Goal: Task Accomplishment & Management: Complete application form

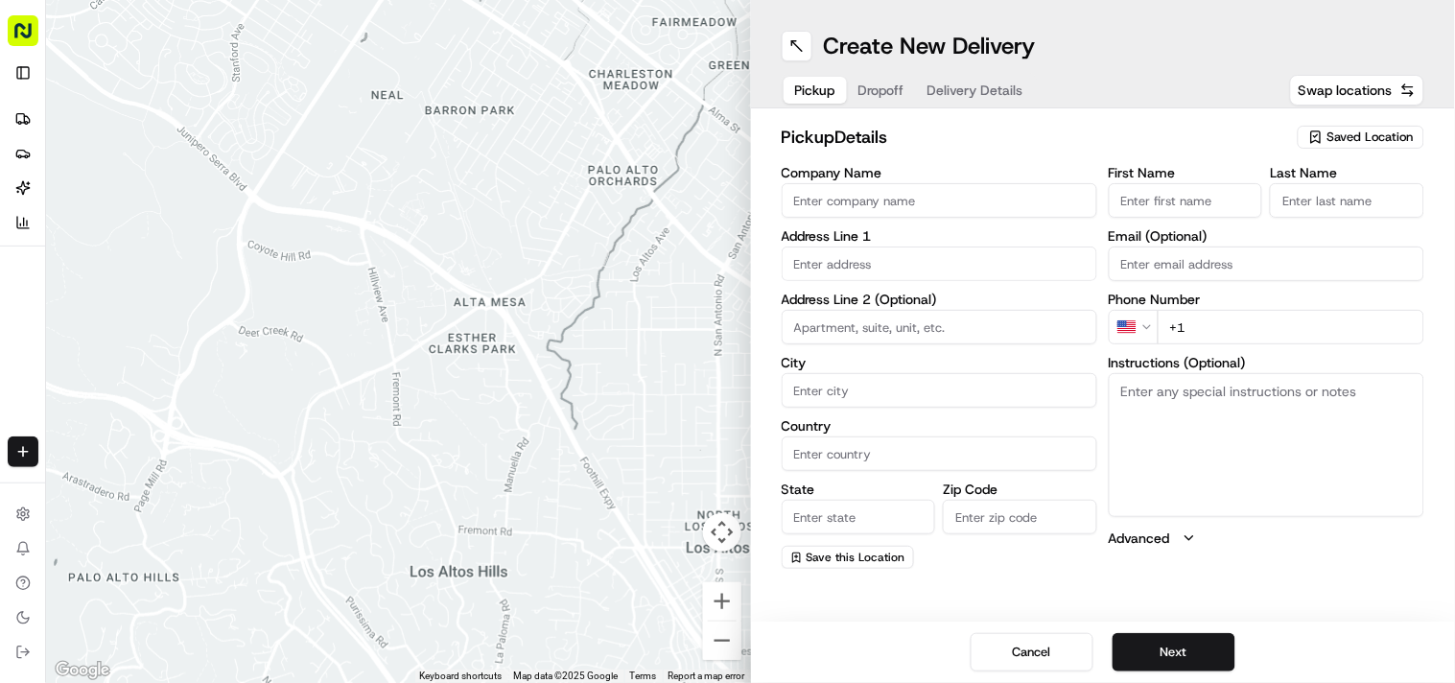
click at [726, 201] on input "Company Name" at bounding box center [940, 200] width 316 height 35
paste input "Amritsar Sweets"
type input "Amritsar Sweets"
click at [726, 340] on input "+1" at bounding box center [1291, 327] width 267 height 35
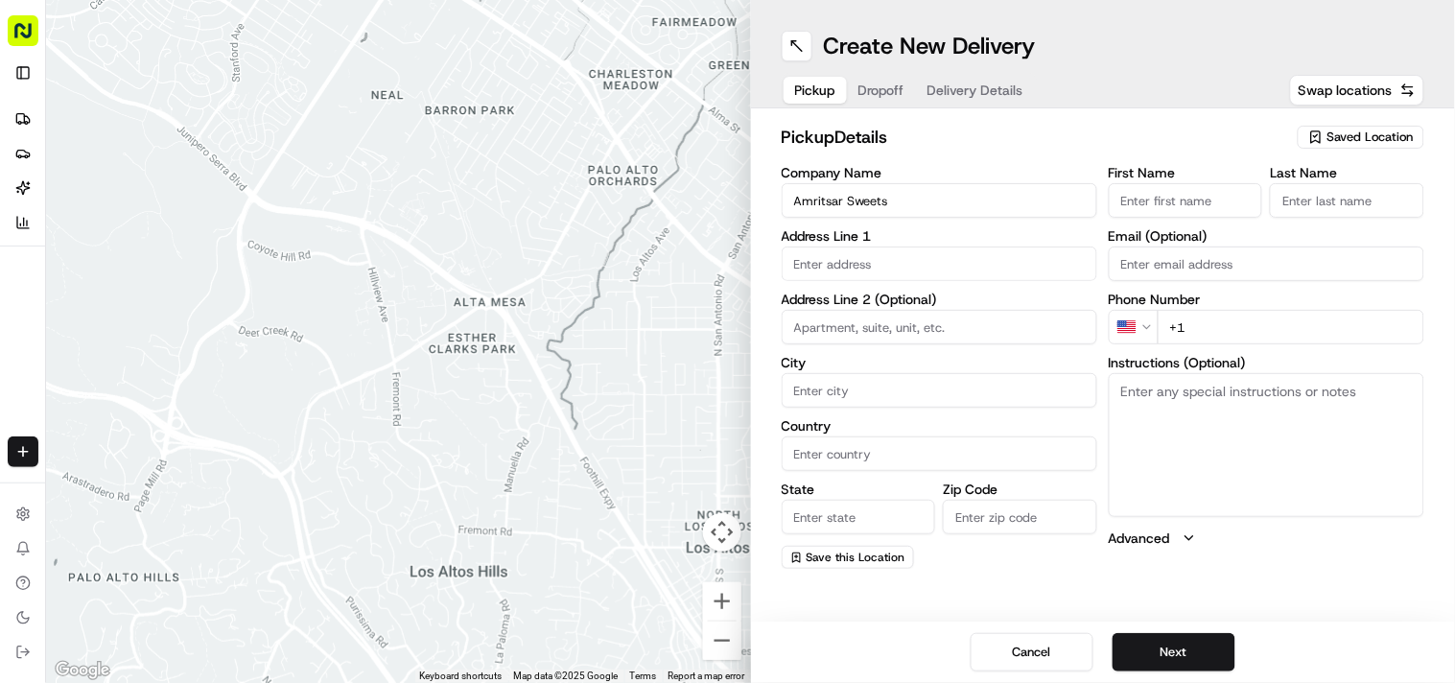
click at [726, 340] on input "+1" at bounding box center [1291, 327] width 267 height 35
paste input "44 1902 459183"
type input "[PHONE_NUMBER]"
click at [726, 480] on textarea "Instructions (Optional)" at bounding box center [1267, 445] width 316 height 144
paste textarea "[PERSON_NAME][STREET_ADDRESS][PERSON_NAME]"
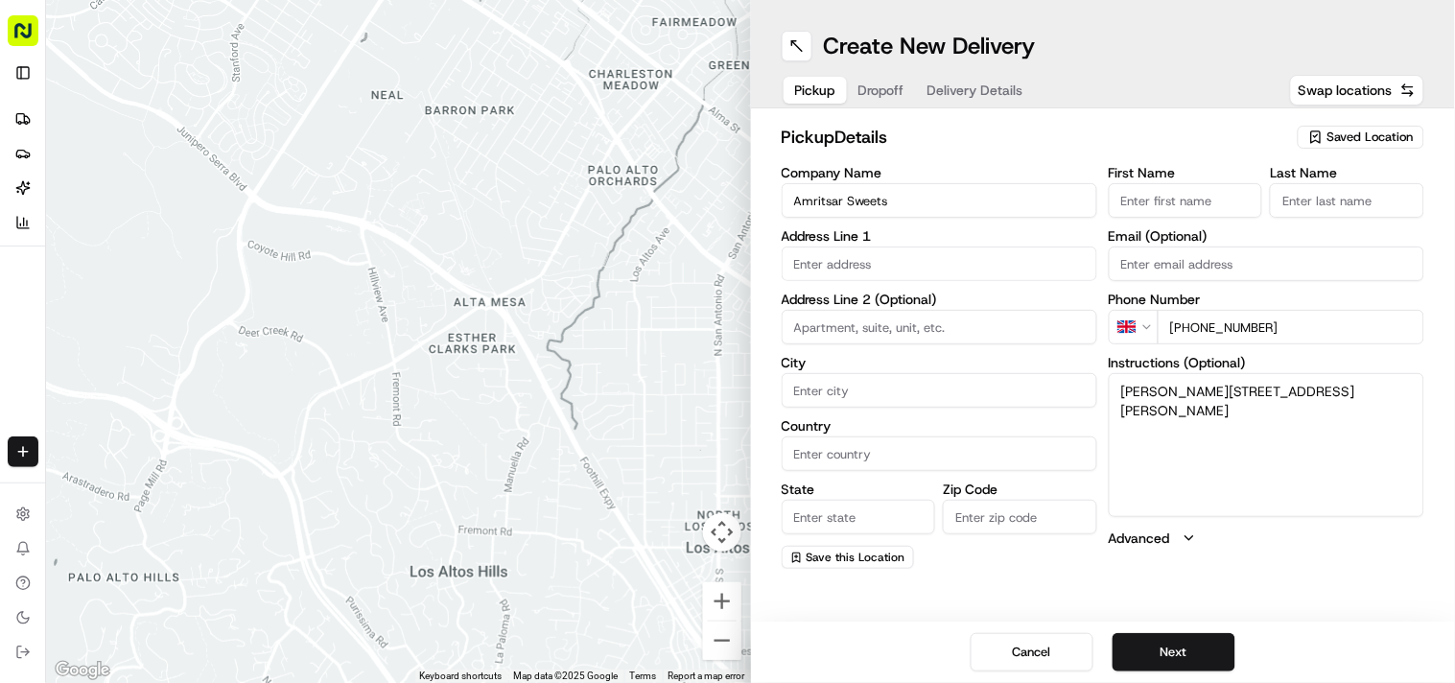
click at [726, 387] on textarea "[PERSON_NAME][STREET_ADDRESS][PERSON_NAME]" at bounding box center [1267, 445] width 316 height 144
drag, startPoint x: 1144, startPoint y: 387, endPoint x: 1202, endPoint y: 396, distance: 58.2
click at [726, 396] on textarea "[PERSON_NAME][STREET_ADDRESS][PERSON_NAME]" at bounding box center [1267, 445] width 316 height 144
type textarea ". [STREET_ADDRESS][PERSON_NAME]"
click at [726, 188] on input "First Name" at bounding box center [1186, 200] width 154 height 35
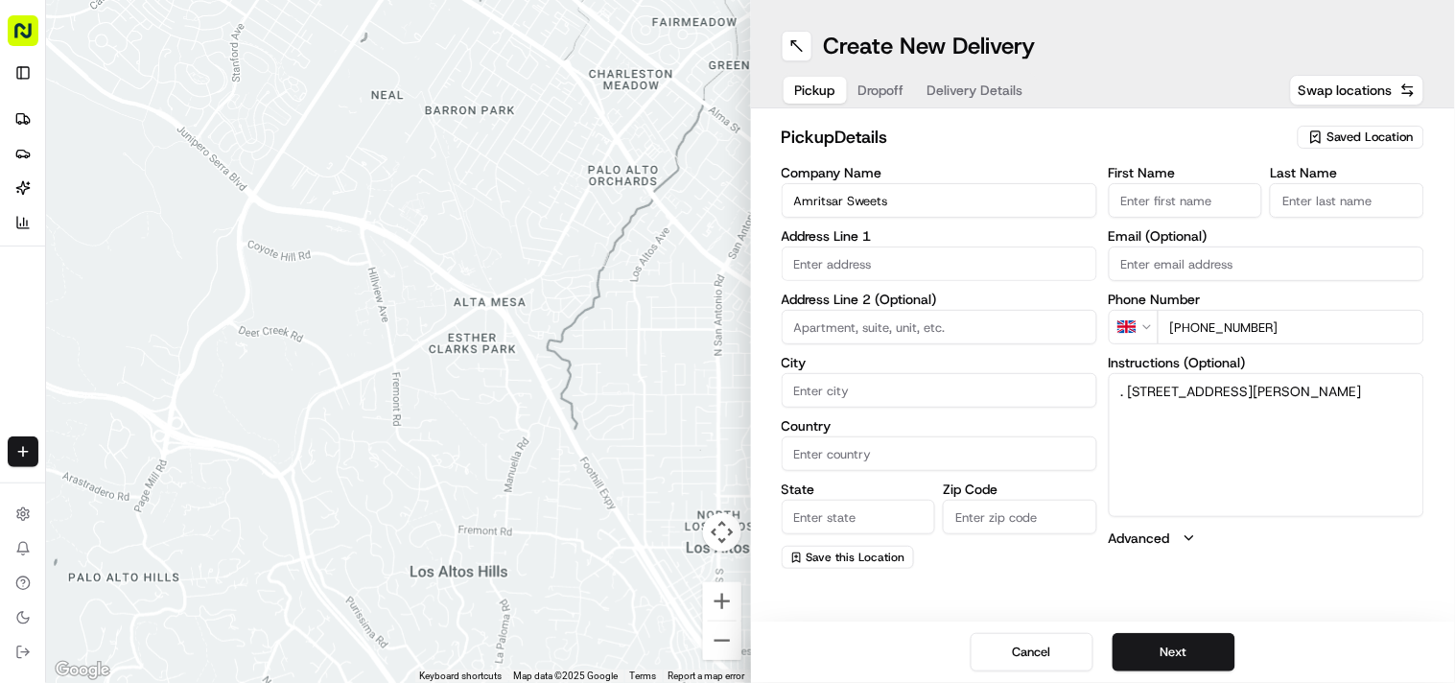
paste input "[PERSON_NAME]"
type input "[PERSON_NAME]"
click at [726, 201] on input "Last Name" at bounding box center [1347, 200] width 154 height 35
paste input "[PERSON_NAME]"
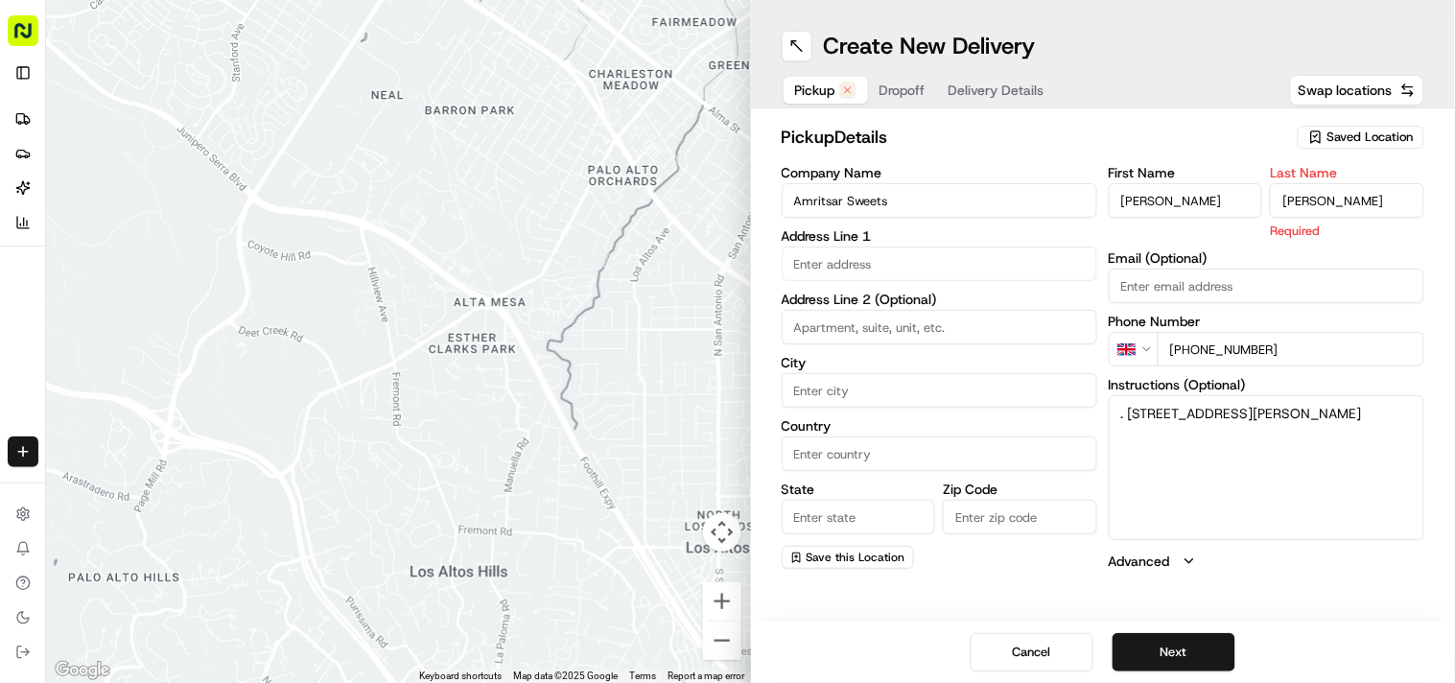
click at [726, 206] on input "[PERSON_NAME]" at bounding box center [1347, 200] width 154 height 35
type input "Kaur"
click at [726, 209] on input "[PERSON_NAME]" at bounding box center [1186, 200] width 154 height 35
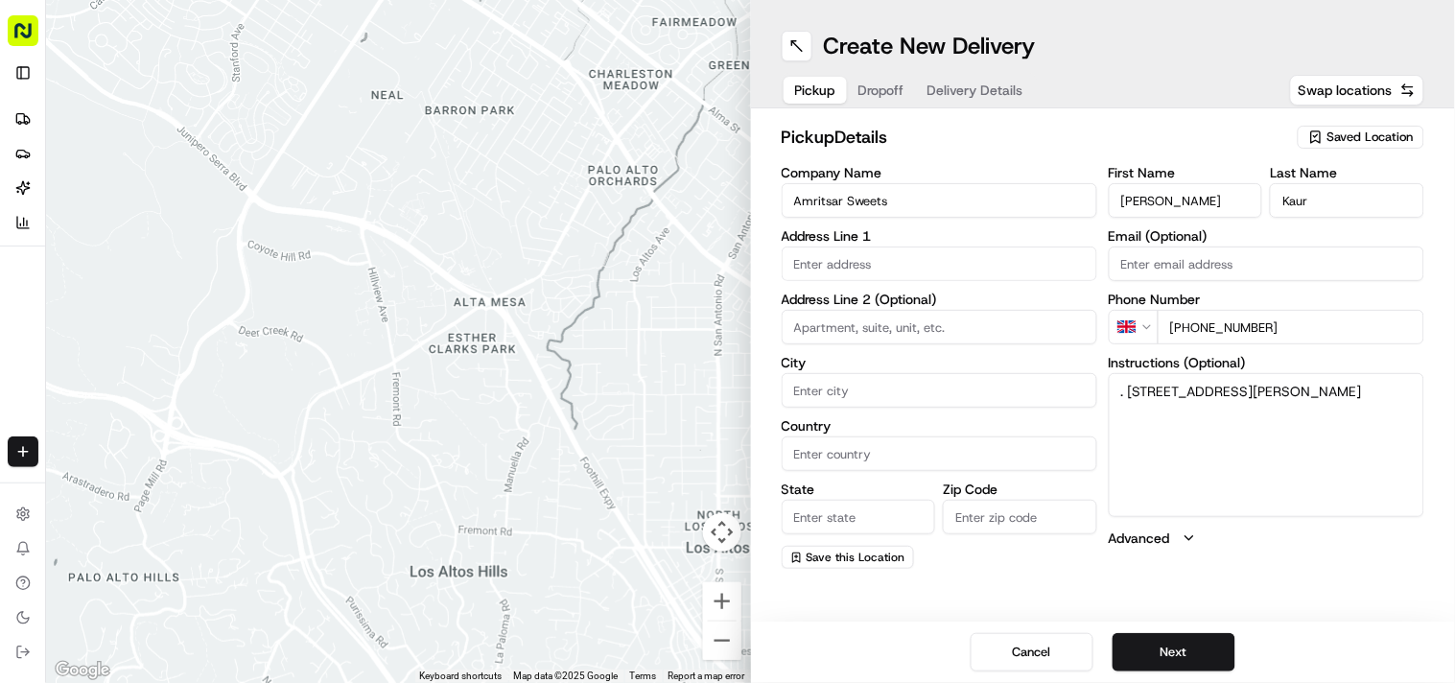
click at [726, 209] on input "[PERSON_NAME]" at bounding box center [1186, 200] width 154 height 35
type input "[PERSON_NAME]"
click at [726, 385] on textarea ". [STREET_ADDRESS][PERSON_NAME]" at bounding box center [1267, 445] width 316 height 144
drag, startPoint x: 1133, startPoint y: 385, endPoint x: 1321, endPoint y: 417, distance: 190.8
click at [726, 417] on textarea ". [STREET_ADDRESS][PERSON_NAME]" at bounding box center [1267, 445] width 316 height 144
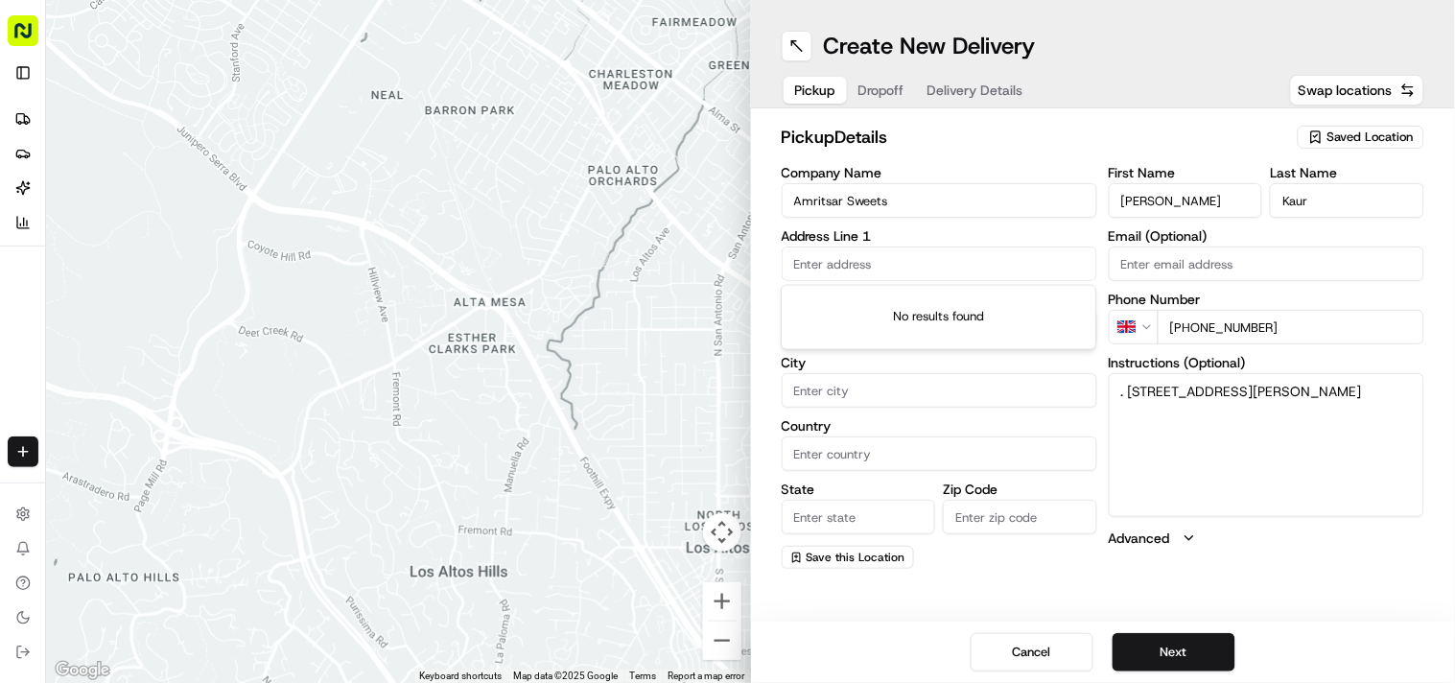
click at [726, 264] on input "text" at bounding box center [940, 263] width 316 height 35
paste input "[STREET_ADDRESS][PERSON_NAME]"
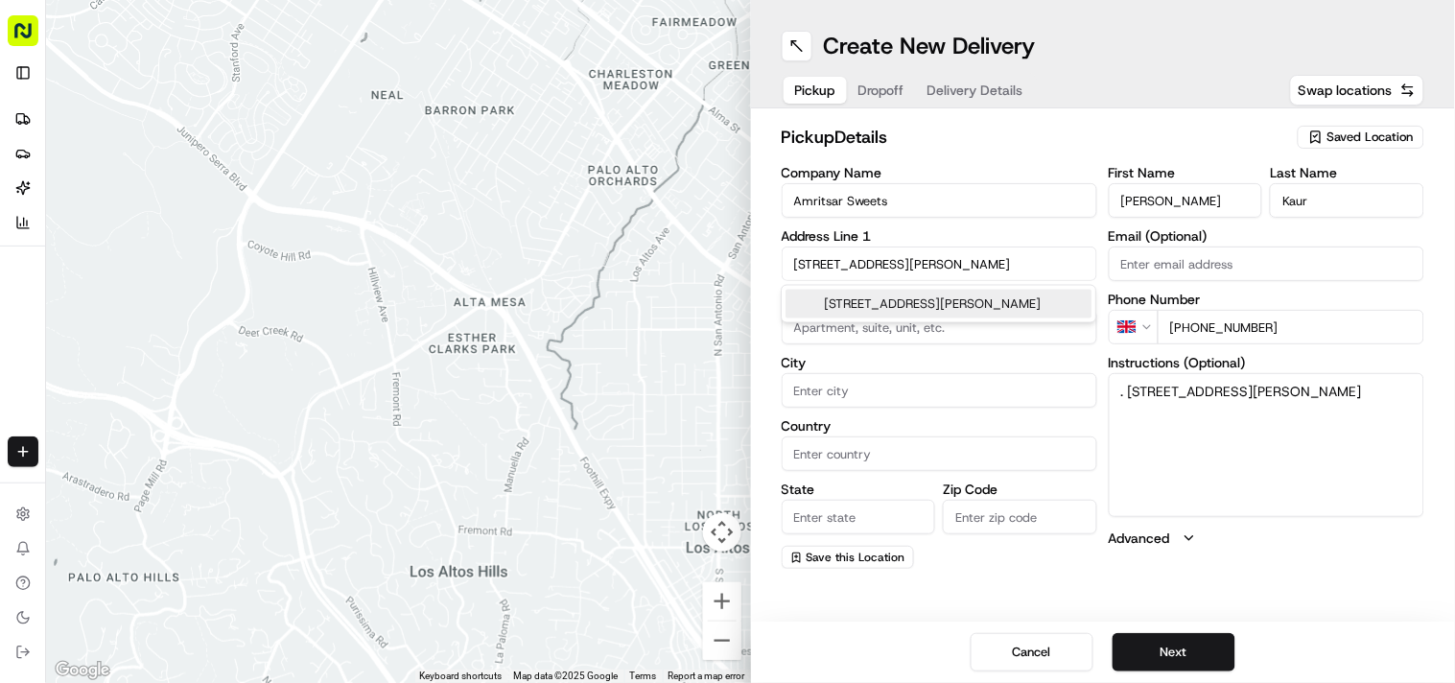
click at [726, 297] on div "[STREET_ADDRESS][PERSON_NAME]" at bounding box center [938, 304] width 306 height 29
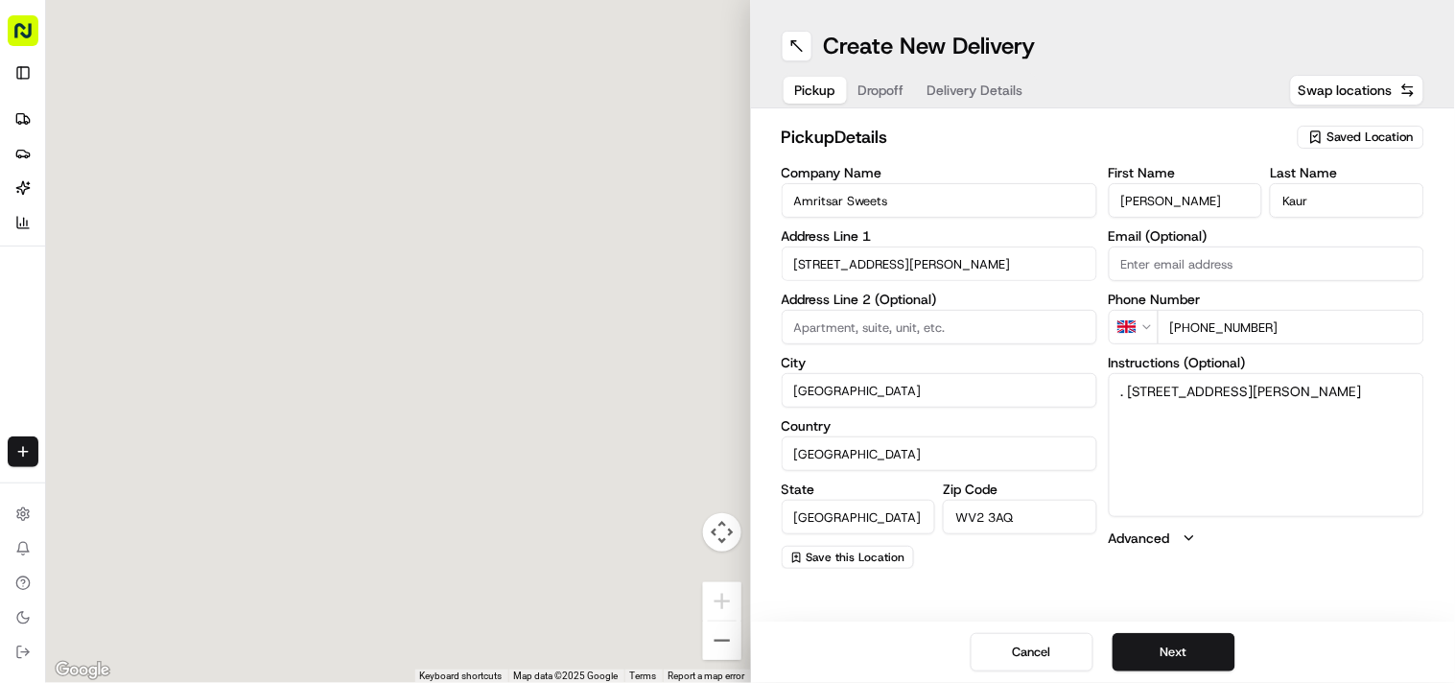
type input "[STREET_ADDRESS][PERSON_NAME]"
type input "[GEOGRAPHIC_DATA]"
type input "WV2 3AQ"
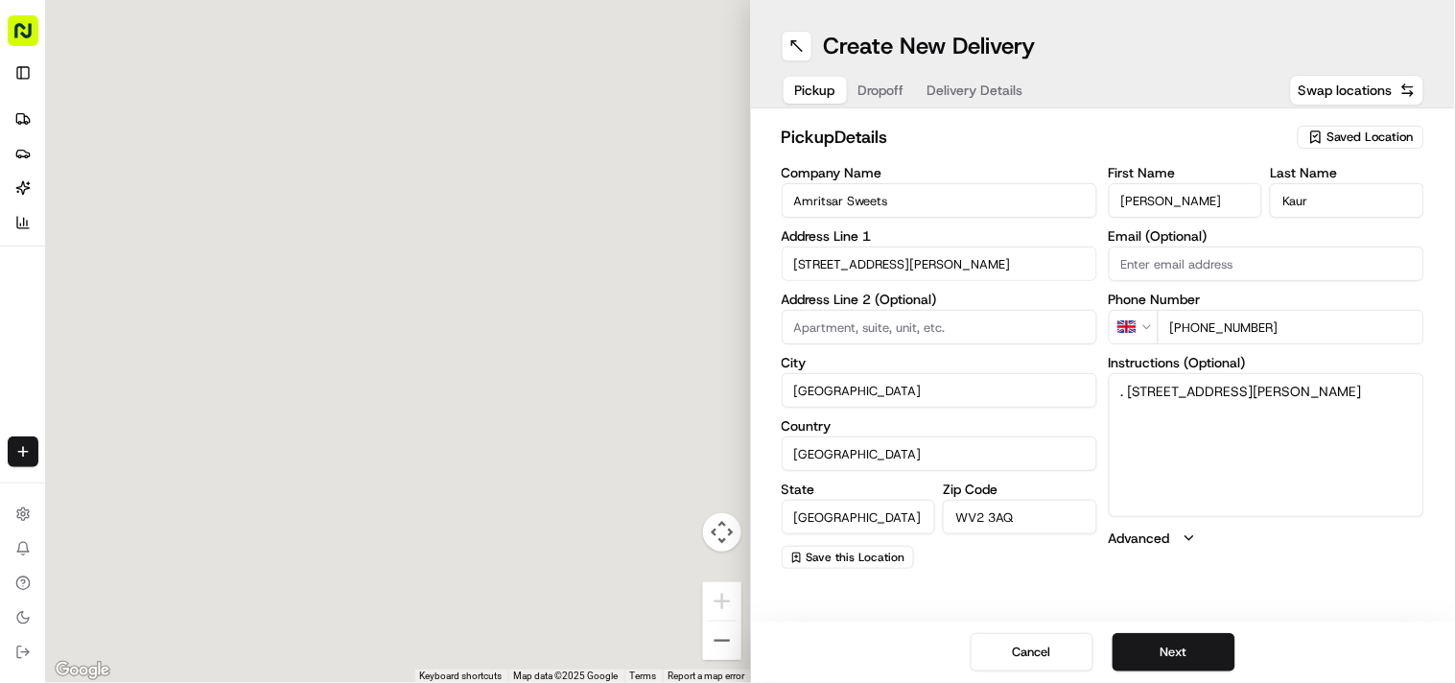
type input "[STREET_ADDRESS][PERSON_NAME]"
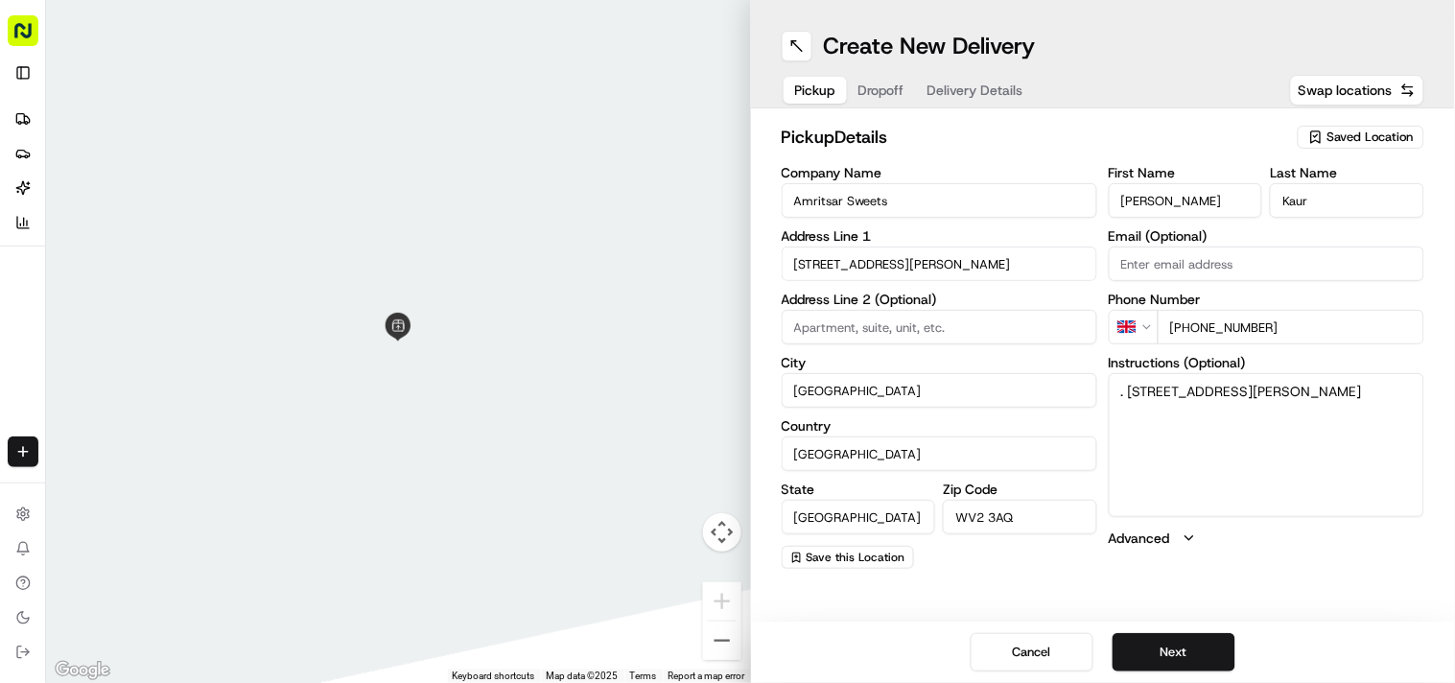
drag, startPoint x: 1117, startPoint y: 393, endPoint x: 1293, endPoint y: 437, distance: 181.0
click at [726, 647] on button "Next" at bounding box center [1173, 652] width 123 height 38
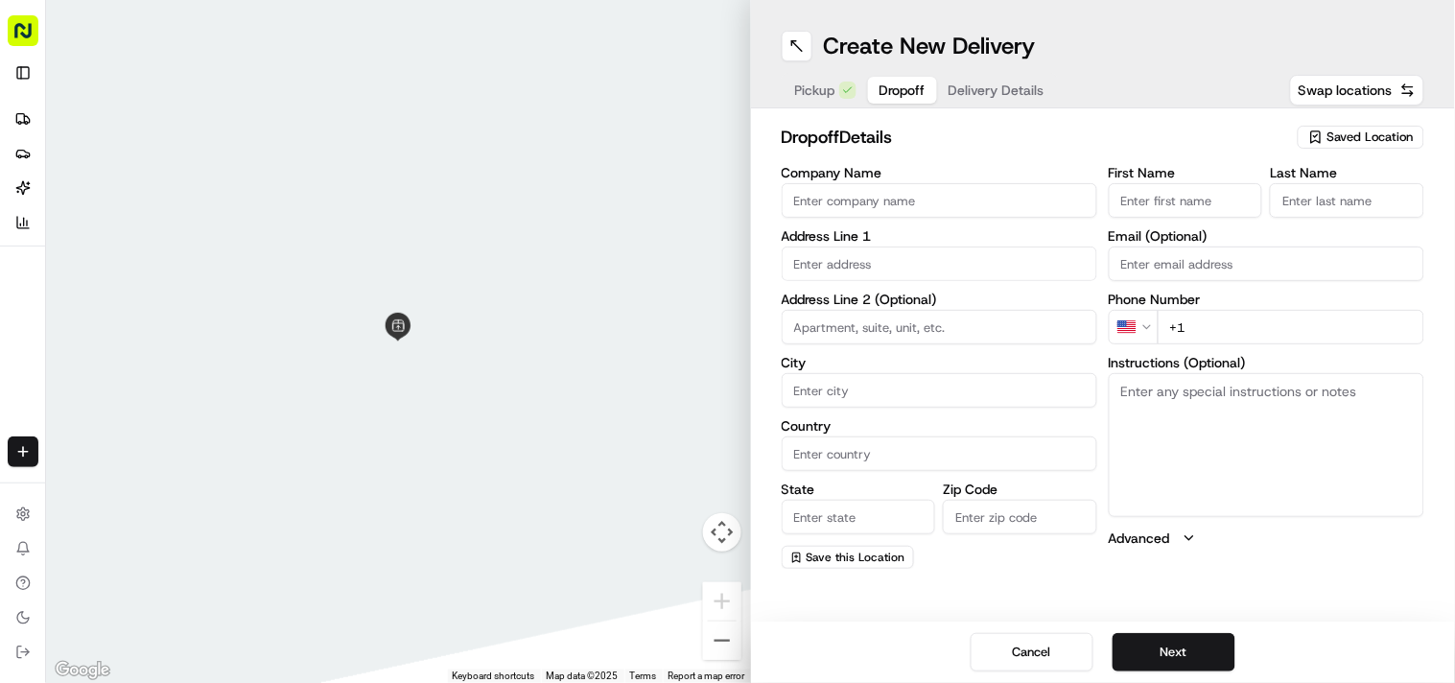
click at [726, 453] on textarea "Instructions (Optional)" at bounding box center [1267, 445] width 316 height 144
paste textarea "[PERSON_NAME] | 07946685885 [STREET_ADDRESS]"
click at [726, 394] on textarea "[PERSON_NAME] | 07946685885 [STREET_ADDRESS]" at bounding box center [1267, 445] width 316 height 144
drag, startPoint x: 1143, startPoint y: 394, endPoint x: 1165, endPoint y: 394, distance: 22.1
click at [726, 394] on textarea "[PERSON_NAME] | 07946685885 [STREET_ADDRESS]" at bounding box center [1267, 445] width 316 height 144
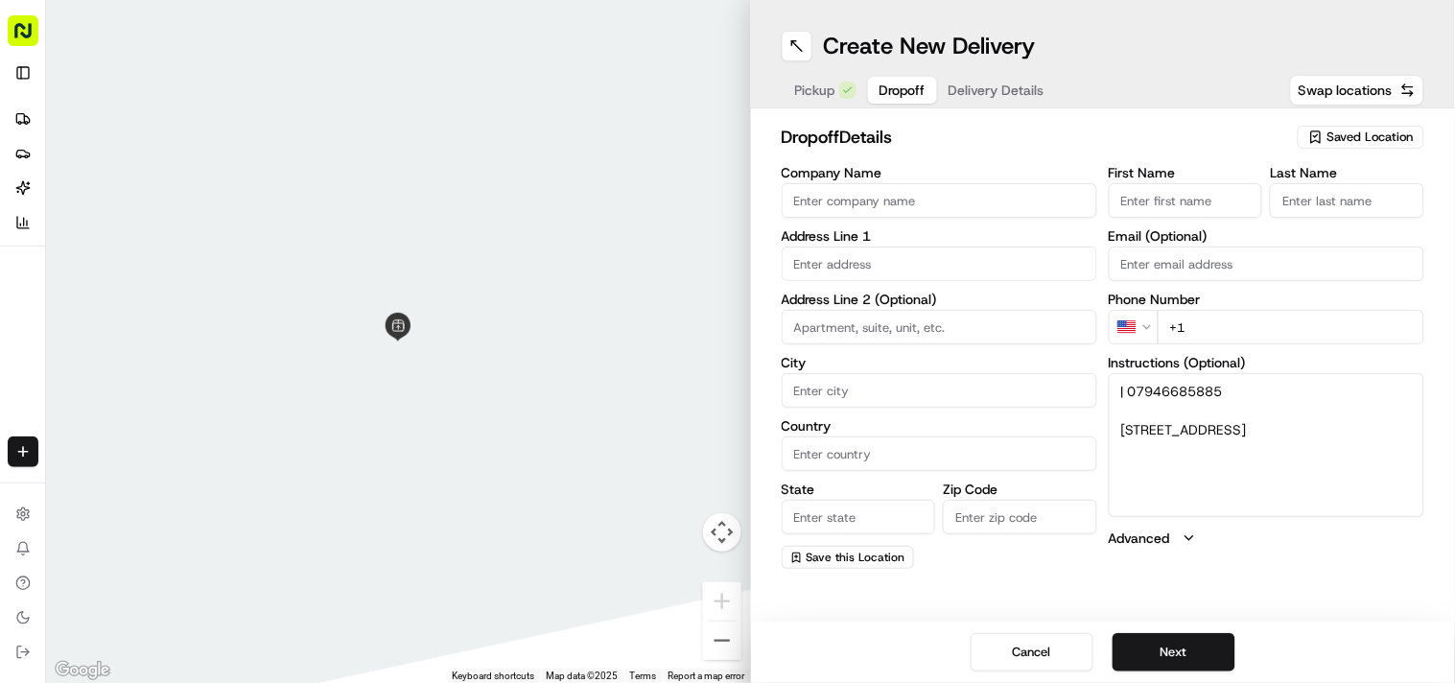
type textarea "| 07946685885 [STREET_ADDRESS]"
click at [726, 207] on input "First Name" at bounding box center [1186, 200] width 154 height 35
paste input "[PERSON_NAME]"
type input "[PERSON_NAME]"
click at [726, 211] on input "Last Name" at bounding box center [1347, 200] width 154 height 35
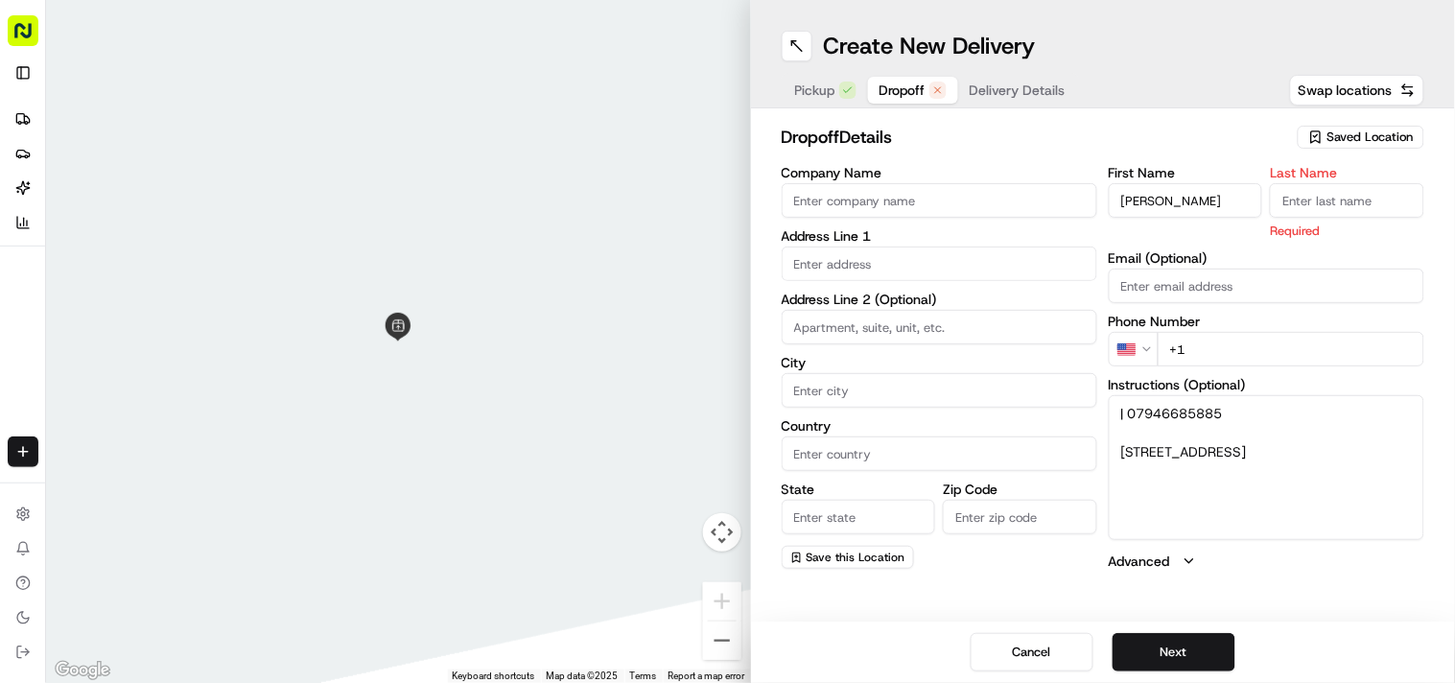
paste input "[PERSON_NAME]"
click at [726, 204] on input "[PERSON_NAME]" at bounding box center [1347, 200] width 154 height 35
type input "Kaur"
click at [726, 203] on input "[PERSON_NAME]" at bounding box center [1186, 200] width 154 height 35
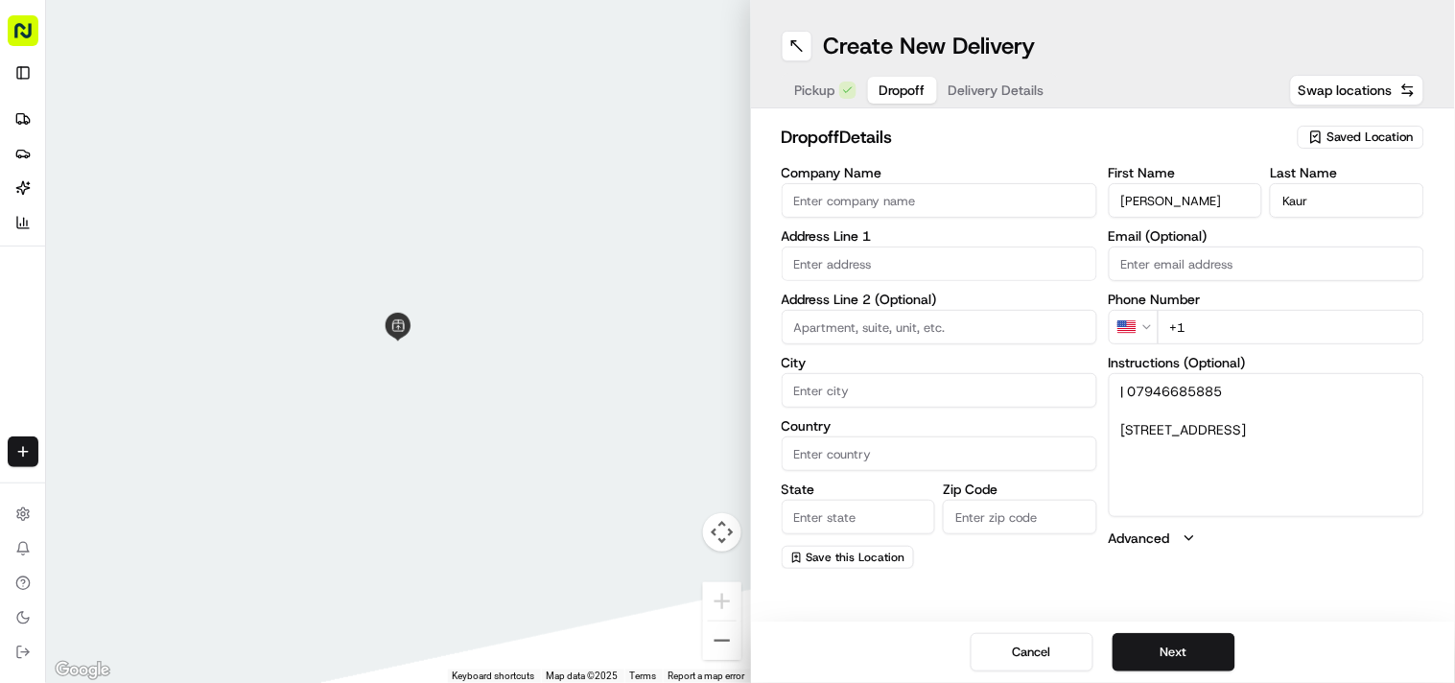
click at [726, 203] on input "[PERSON_NAME]" at bounding box center [1186, 200] width 154 height 35
type input "[PERSON_NAME]"
click at [726, 389] on textarea "| 07946685885 [STREET_ADDRESS]" at bounding box center [1267, 445] width 316 height 144
click at [726, 320] on html "Fusion Kitchen [EMAIL_ADDRESS][DOMAIN_NAME] Toggle Sidebar Deliveries Providers…" at bounding box center [727, 341] width 1455 height 683
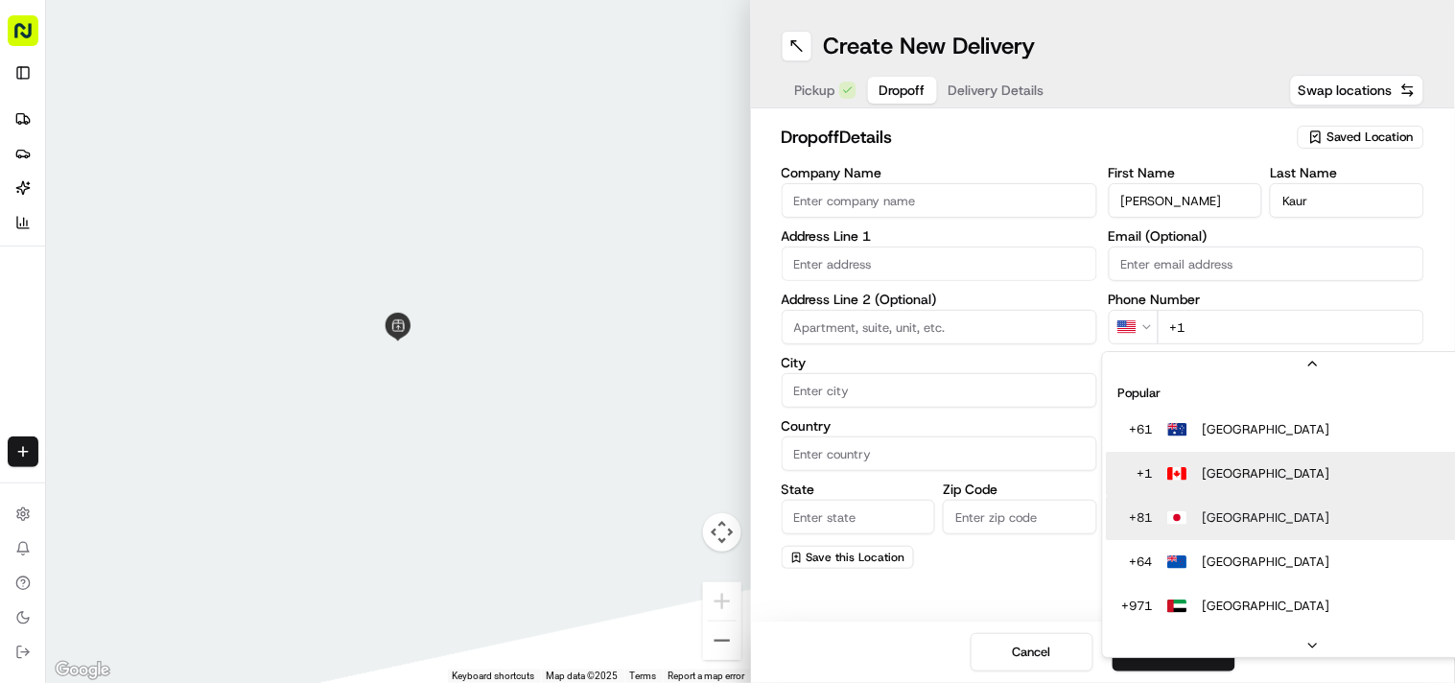
scroll to position [59, 0]
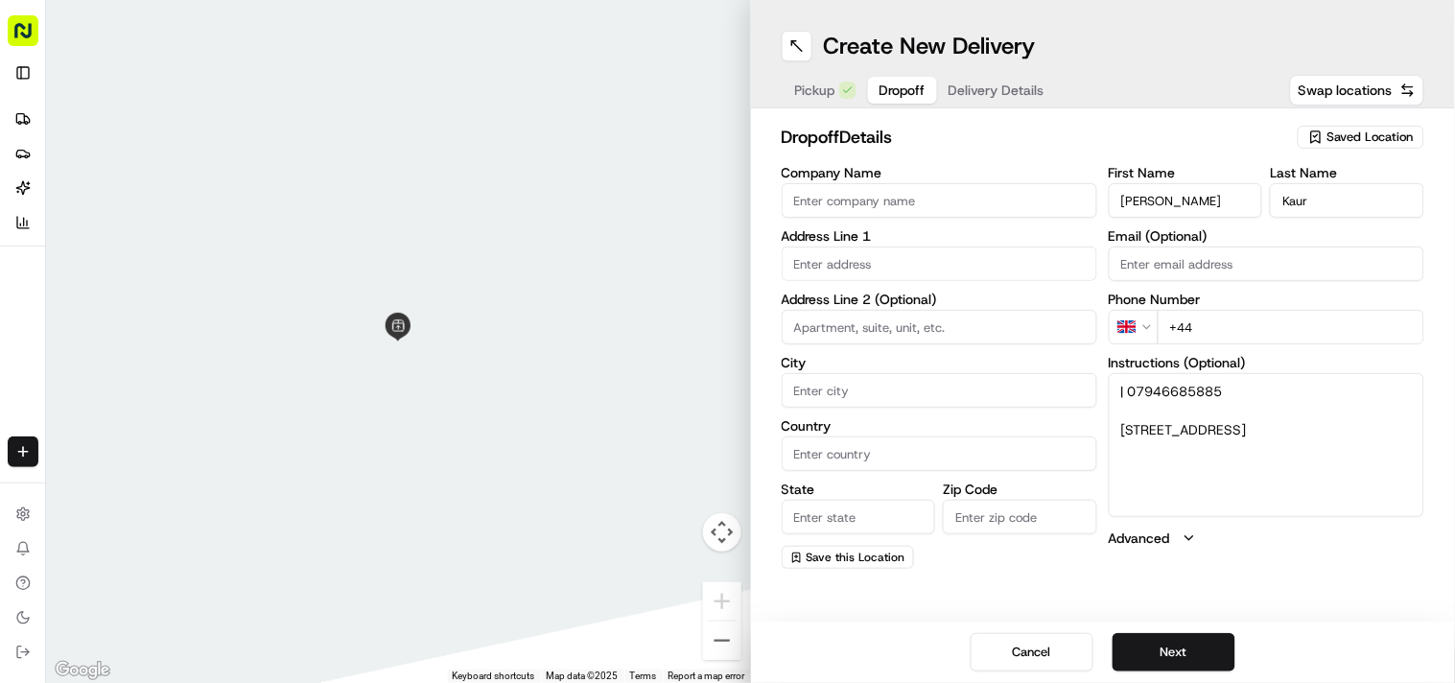
click at [726, 330] on input "+44" at bounding box center [1291, 327] width 267 height 35
paste input "07946 685885"
type input "[PHONE_NUMBER]"
click at [726, 425] on textarea "| 07946685885 [STREET_ADDRESS]" at bounding box center [1267, 445] width 316 height 144
drag, startPoint x: 1125, startPoint y: 425, endPoint x: 1371, endPoint y: 472, distance: 250.9
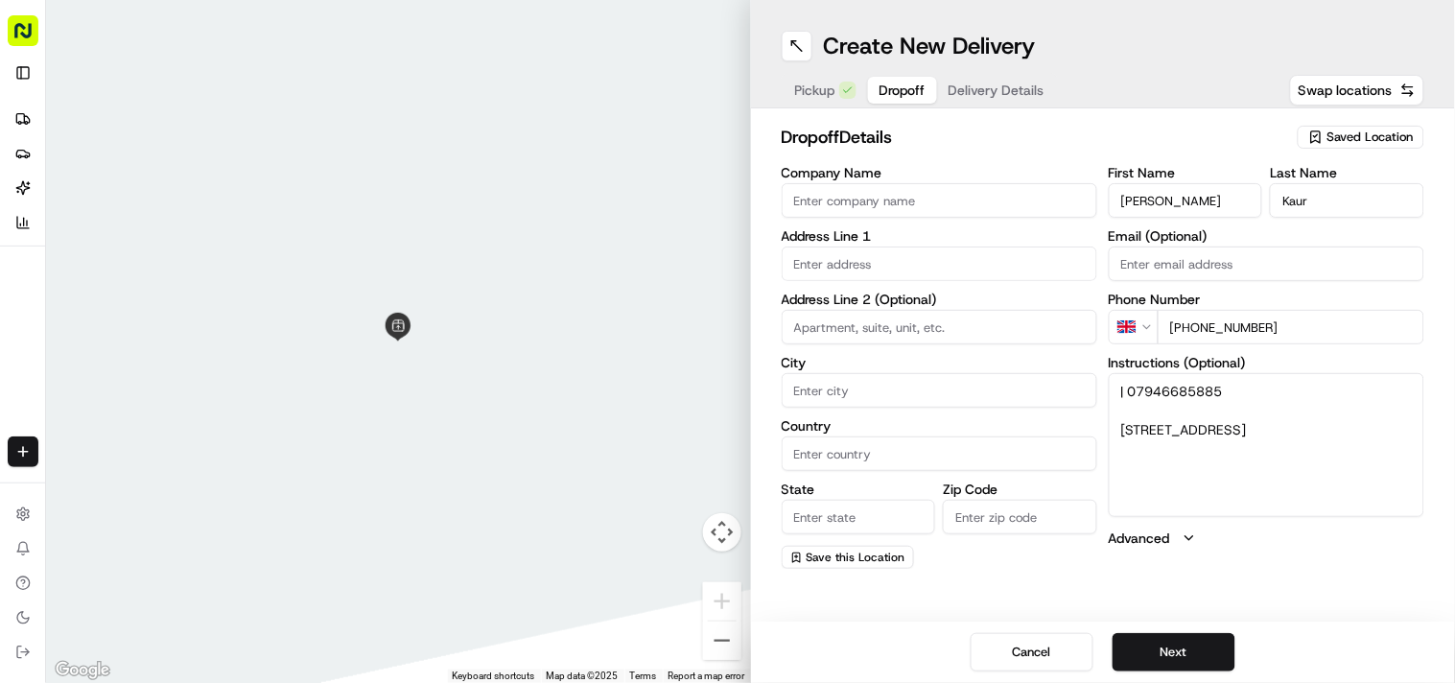
click at [726, 472] on textarea "| 07946685885 [STREET_ADDRESS]" at bounding box center [1267, 445] width 316 height 144
click at [726, 269] on input "text" at bounding box center [940, 263] width 316 height 35
paste input "[STREET_ADDRESS]"
click at [726, 307] on div "[STREET_ADDRESS]" at bounding box center [938, 304] width 306 height 29
type input "[STREET_ADDRESS]"
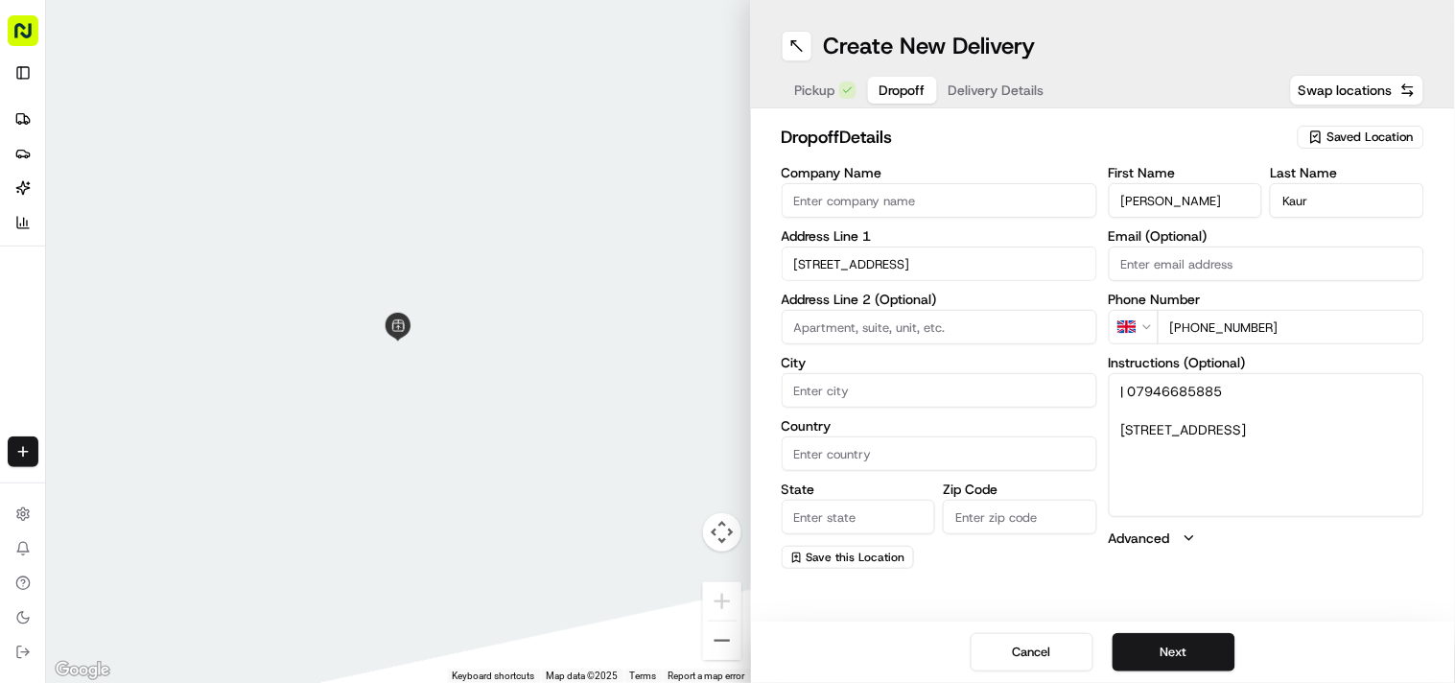
type input "[GEOGRAPHIC_DATA]"
type input "WV2 3AW"
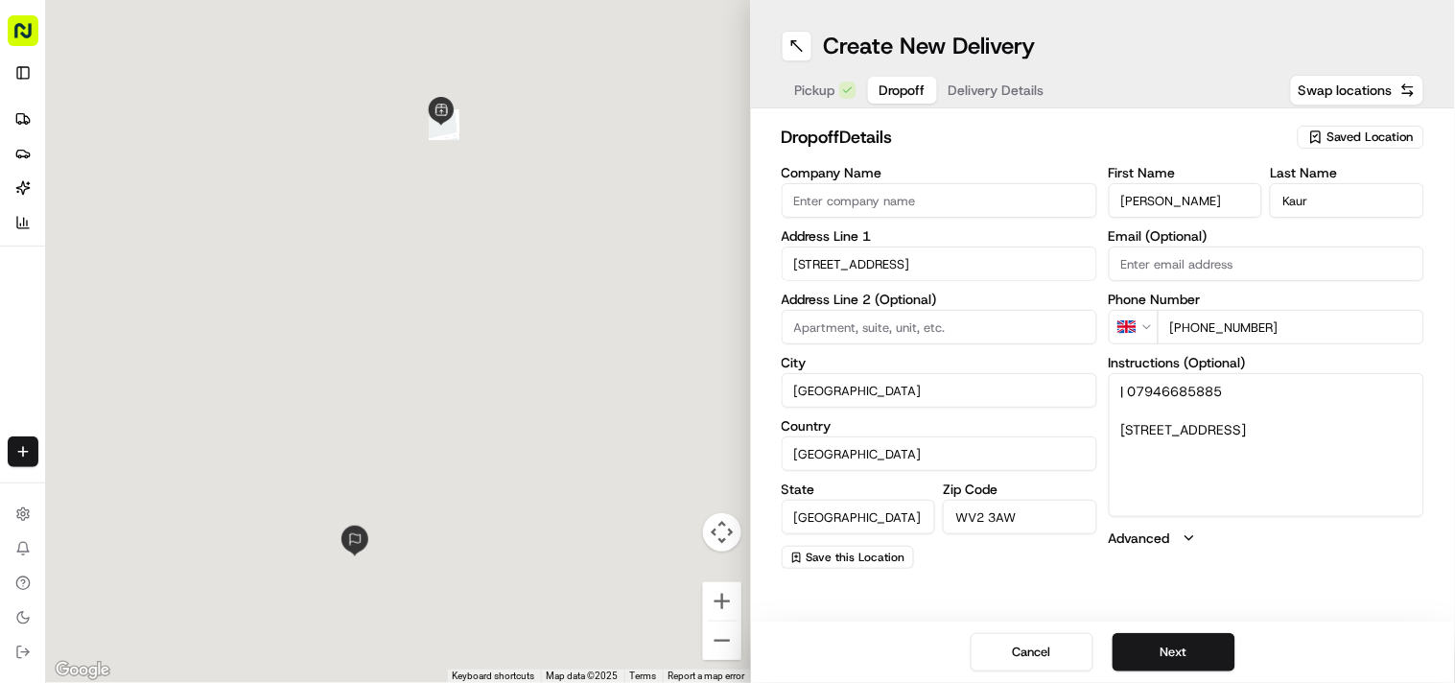
type input "[STREET_ADDRESS]"
drag, startPoint x: 1133, startPoint y: 396, endPoint x: 1106, endPoint y: 396, distance: 26.9
click at [726, 396] on div "Company Name Address Line [STREET_ADDRESS] Address Line 2 (Optional) [GEOGRAPHI…" at bounding box center [1104, 367] width 644 height 403
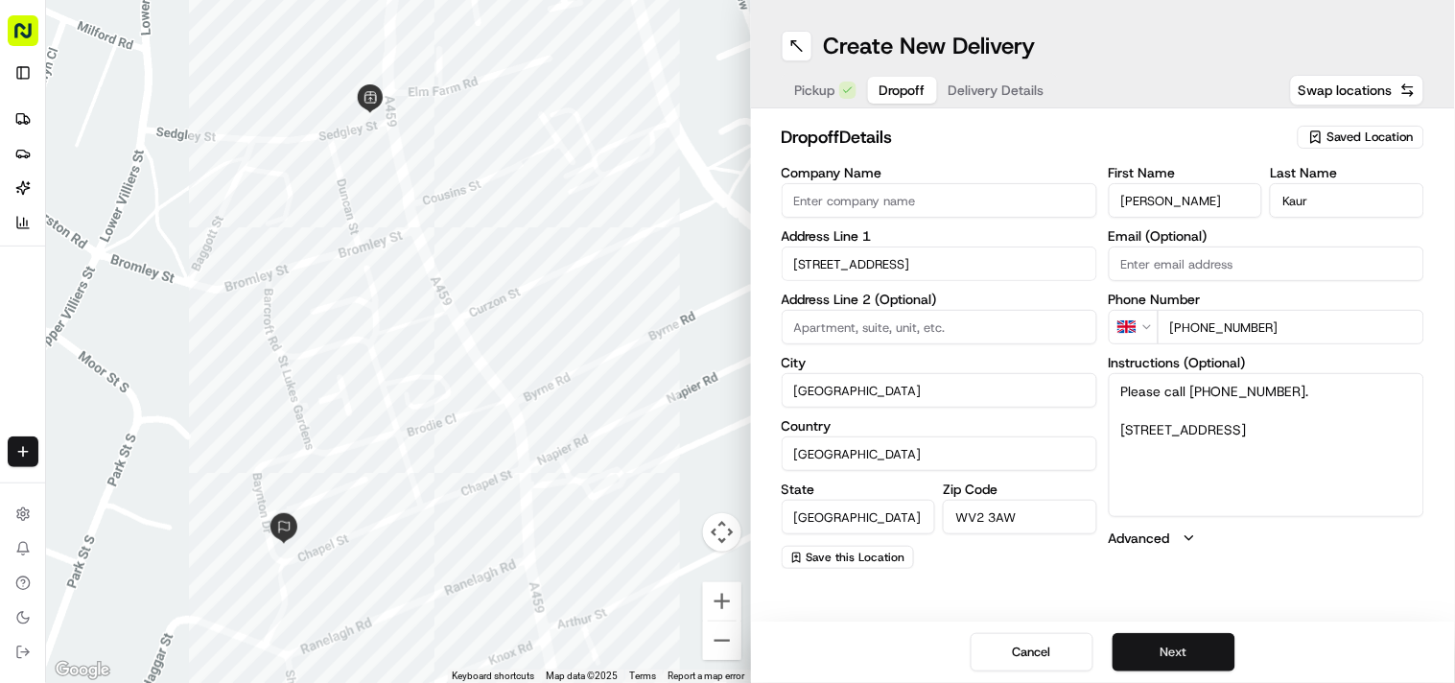
type textarea "Please call [PHONE_NUMBER]. [STREET_ADDRESS]"
click at [726, 663] on button "Next" at bounding box center [1173, 652] width 123 height 38
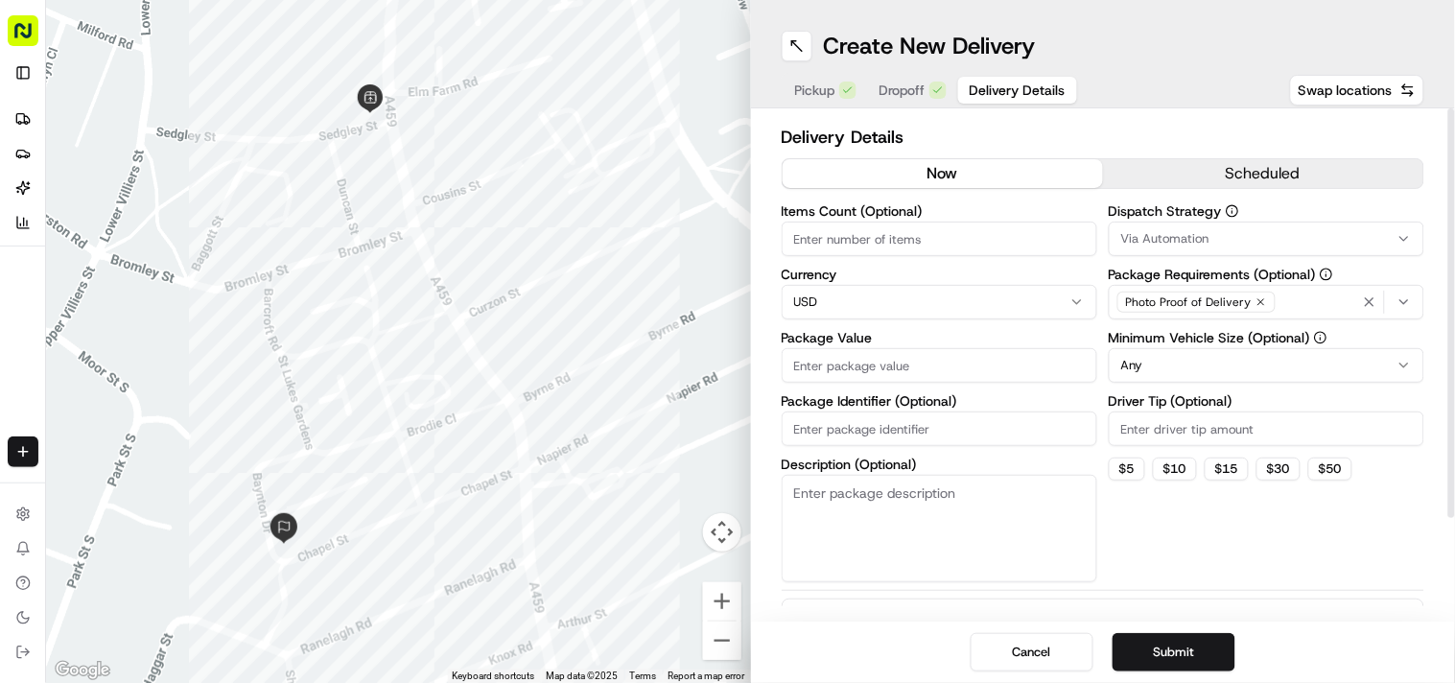
click at [726, 298] on html "Fusion Kitchen [EMAIL_ADDRESS][DOMAIN_NAME] Toggle Sidebar Deliveries Providers…" at bounding box center [727, 341] width 1455 height 683
click at [726, 372] on input "Package Value" at bounding box center [940, 365] width 316 height 35
paste input "16.19"
type input "16.19"
click at [726, 634] on button "Submit" at bounding box center [1173, 652] width 123 height 38
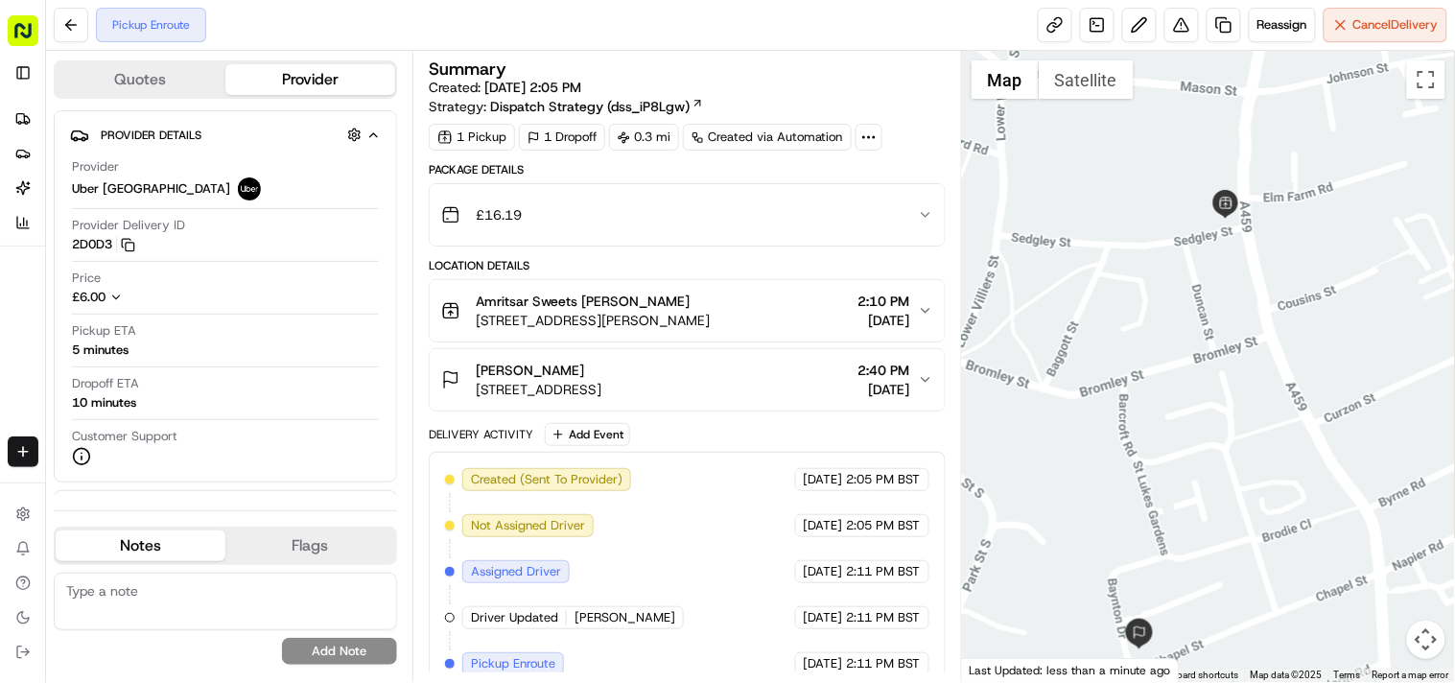
drag, startPoint x: 1036, startPoint y: 474, endPoint x: 1031, endPoint y: 595, distance: 120.9
click at [726, 593] on div at bounding box center [1208, 366] width 493 height 631
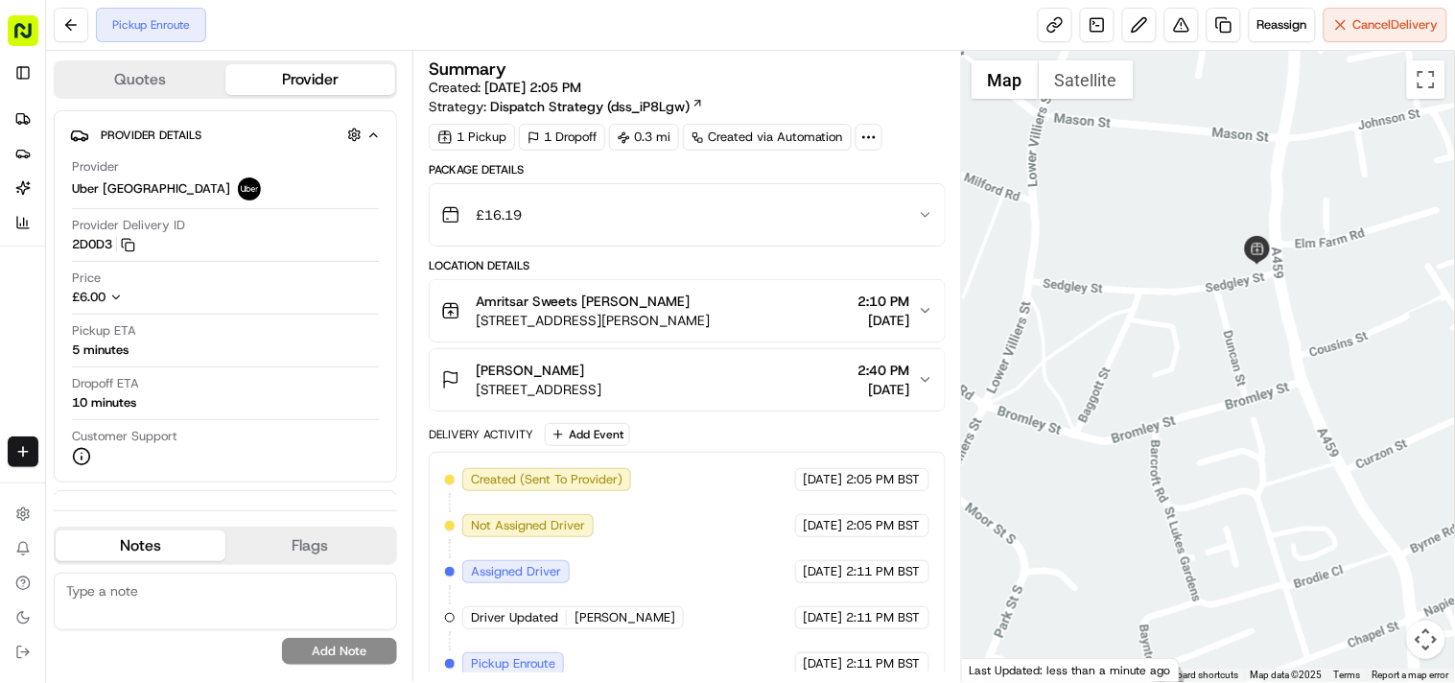
drag, startPoint x: 1098, startPoint y: 461, endPoint x: 1085, endPoint y: 481, distance: 24.2
click at [726, 480] on div at bounding box center [1208, 366] width 493 height 631
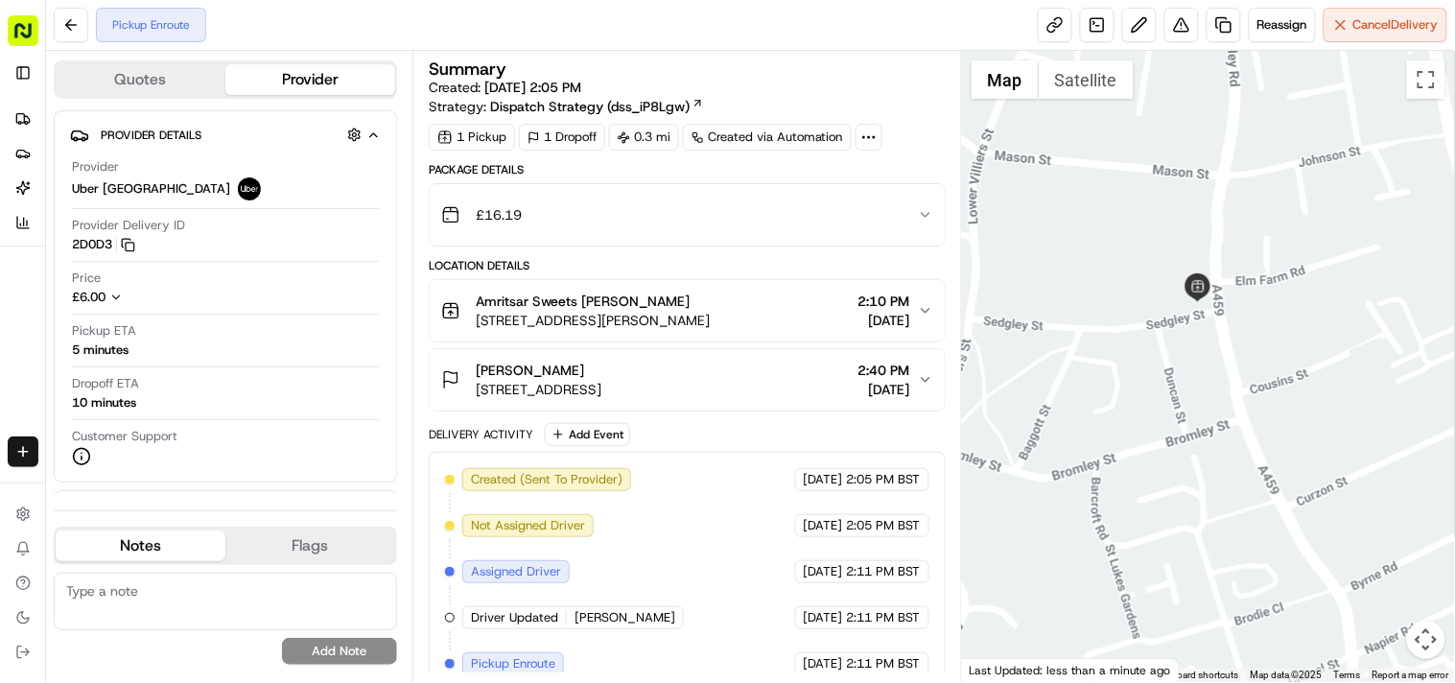
drag, startPoint x: 1226, startPoint y: 414, endPoint x: 1153, endPoint y: 435, distance: 75.9
click at [726, 432] on div at bounding box center [1208, 366] width 493 height 631
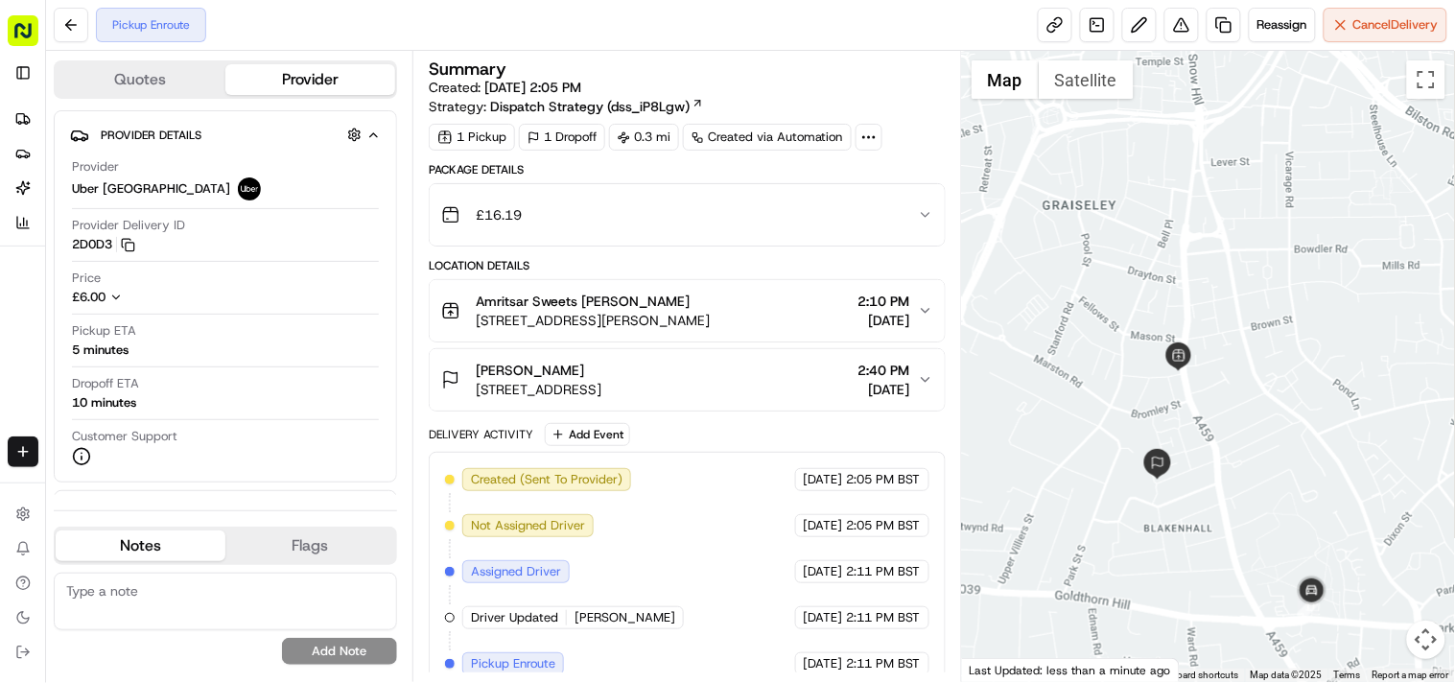
drag, startPoint x: 1183, startPoint y: 437, endPoint x: 1168, endPoint y: 432, distance: 16.4
click at [726, 432] on div at bounding box center [1208, 366] width 493 height 631
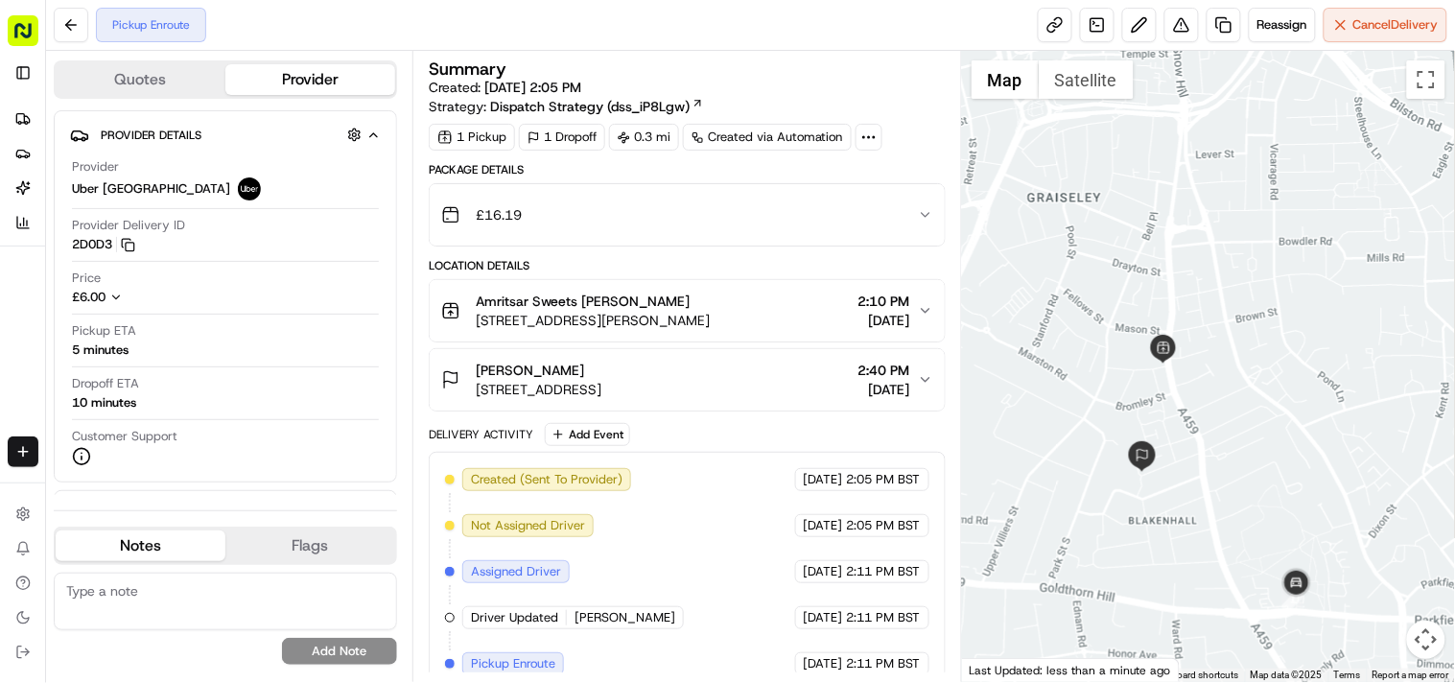
scroll to position [21, 0]
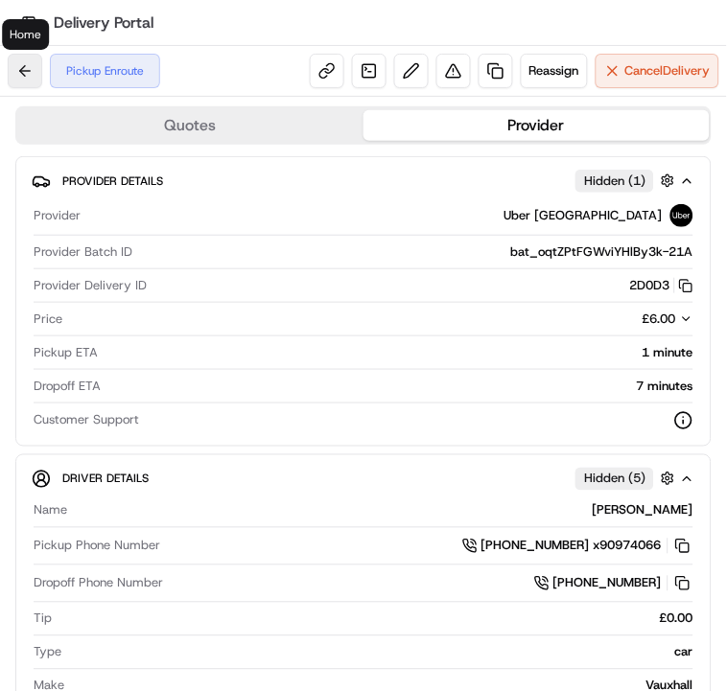
click at [32, 70] on button at bounding box center [25, 71] width 35 height 35
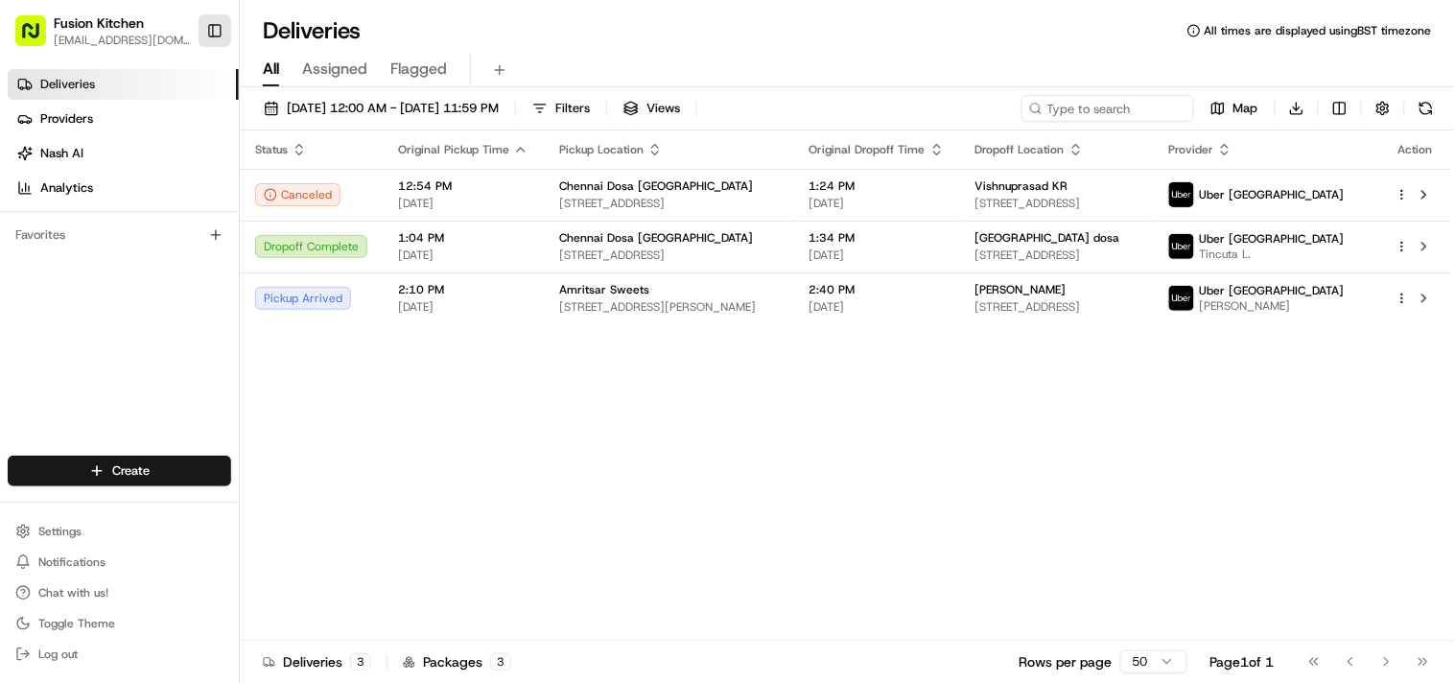
click at [213, 25] on button "Toggle Sidebar" at bounding box center [215, 30] width 33 height 33
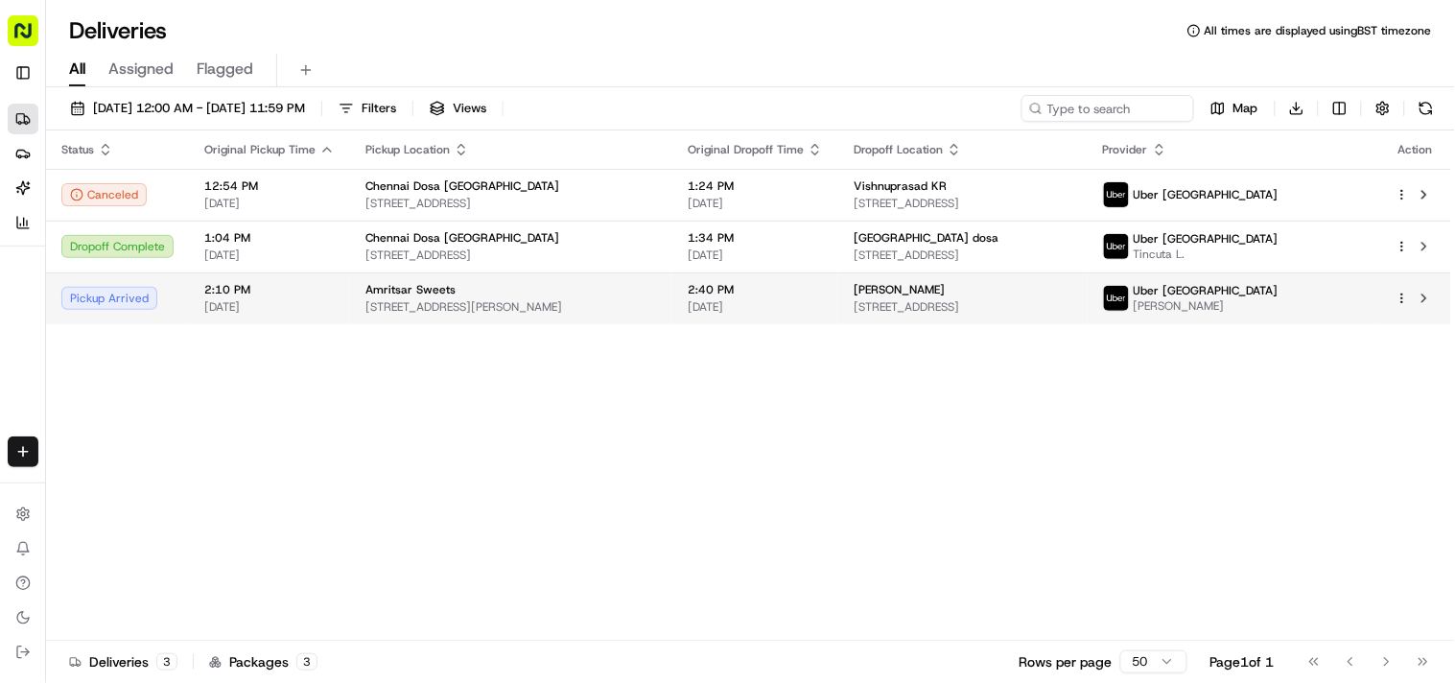
click at [426, 284] on span "Amritsar Sweets" at bounding box center [410, 289] width 90 height 15
